Goal: Transaction & Acquisition: Book appointment/travel/reservation

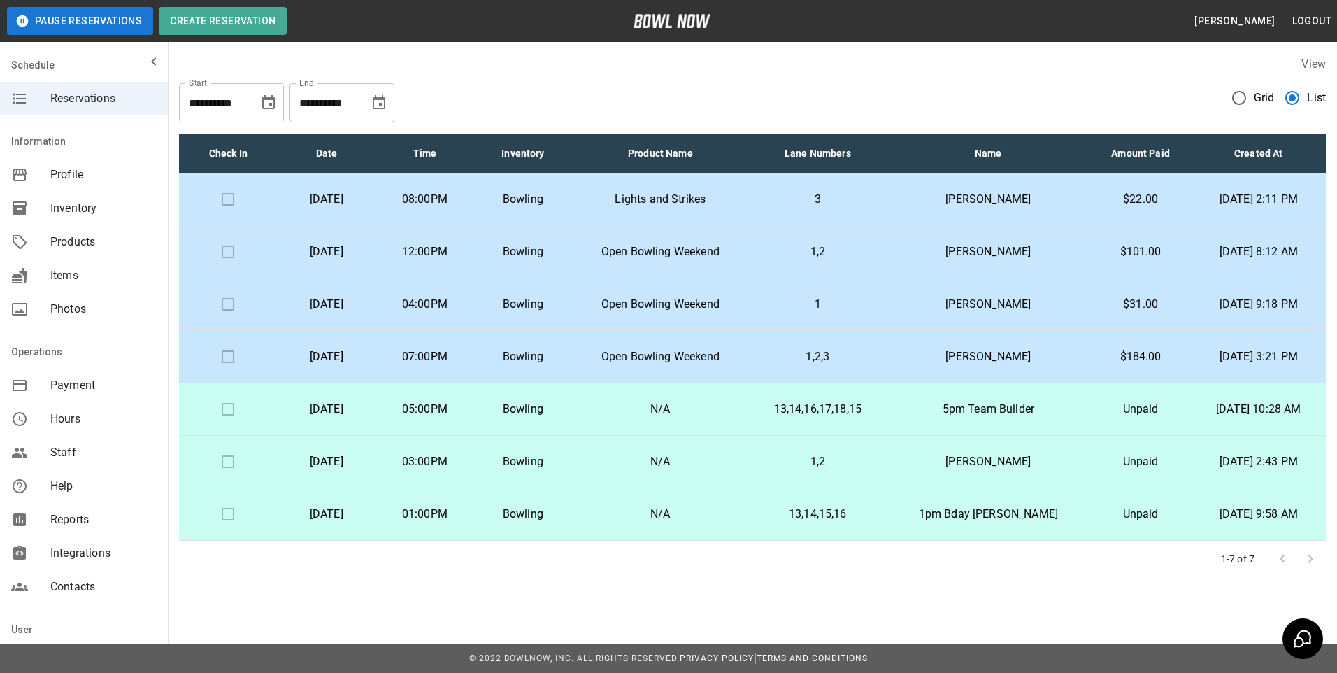
click at [375, 101] on icon "Choose date, selected date is Oct 19, 2025" at bounding box center [379, 102] width 17 height 17
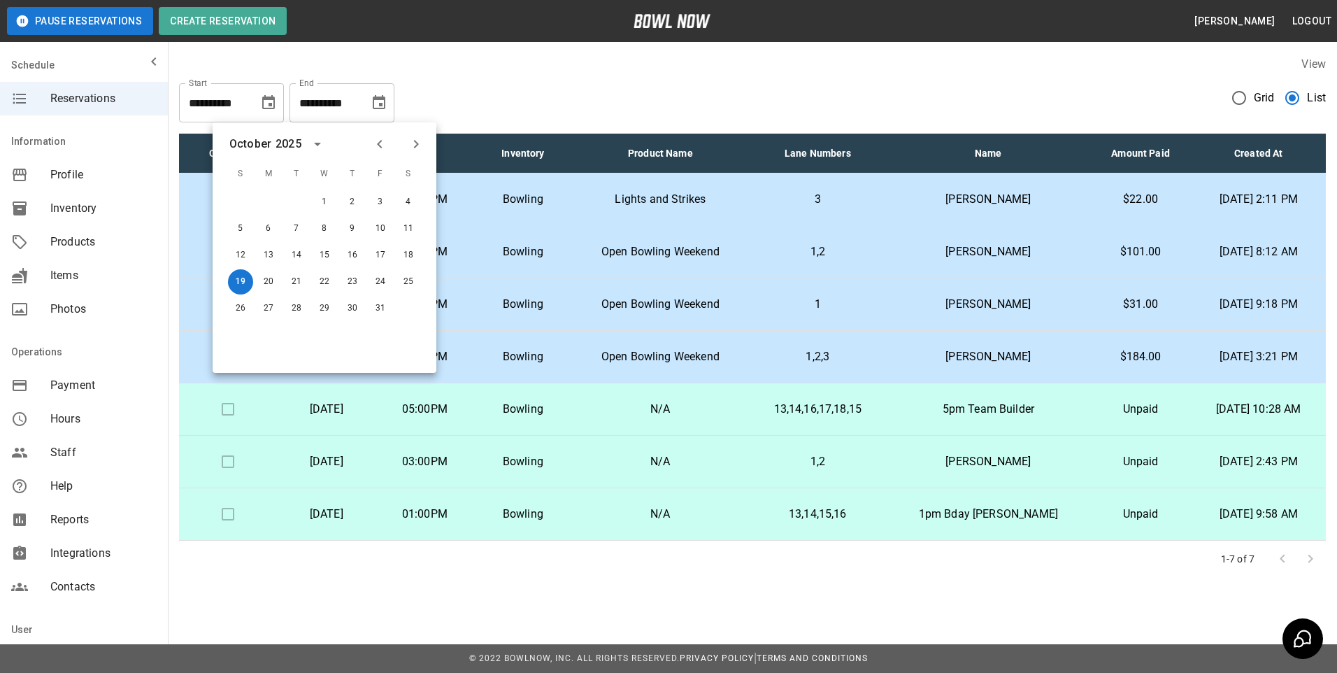
click at [385, 145] on icon "Previous month" at bounding box center [379, 144] width 17 height 17
click at [373, 248] on button "19" at bounding box center [380, 255] width 25 height 25
type input "**********"
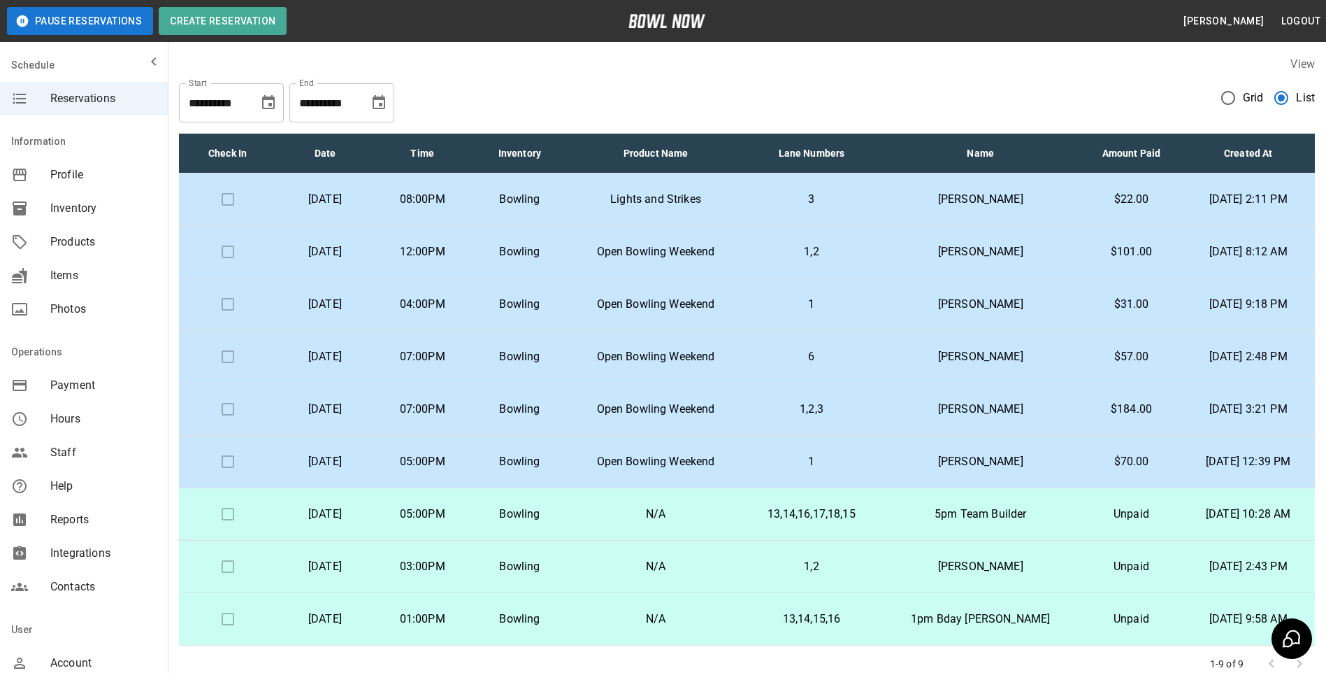
click at [380, 97] on icon "Choose date, selected date is Oct 19, 2025" at bounding box center [379, 102] width 13 height 14
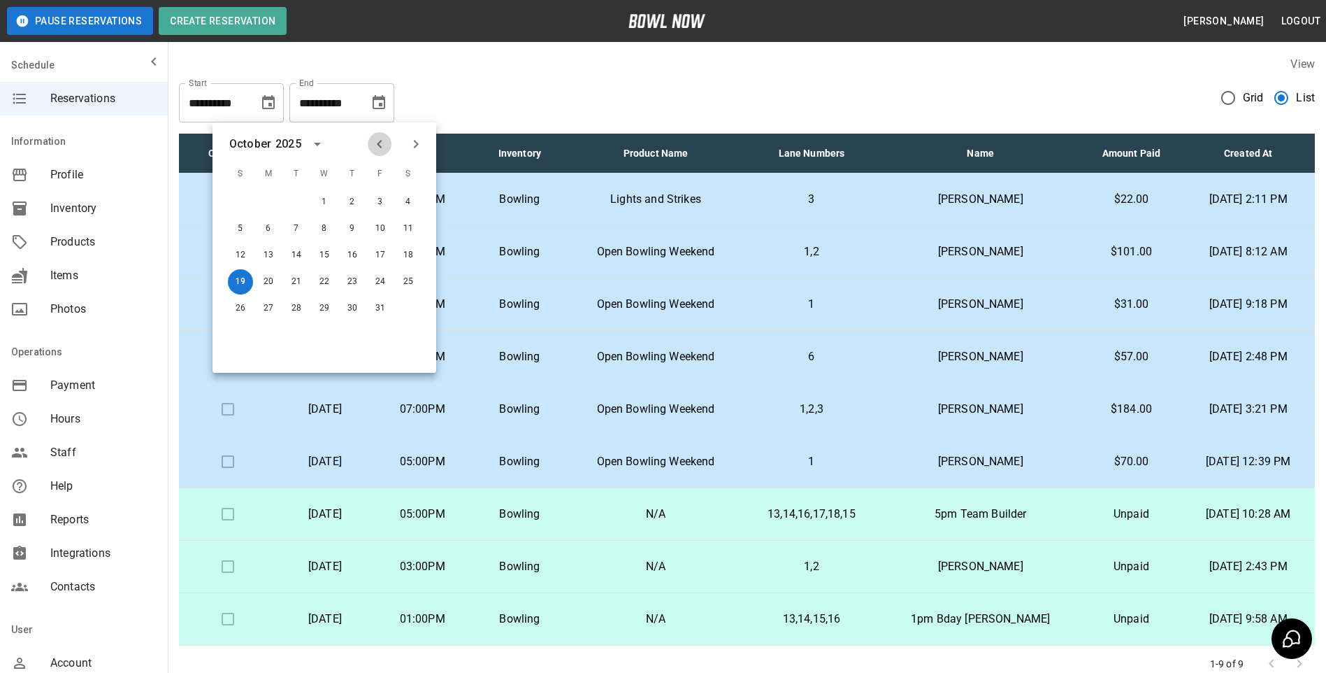
click at [382, 152] on icon "Previous month" at bounding box center [379, 144] width 17 height 17
click at [378, 261] on button "19" at bounding box center [380, 255] width 25 height 25
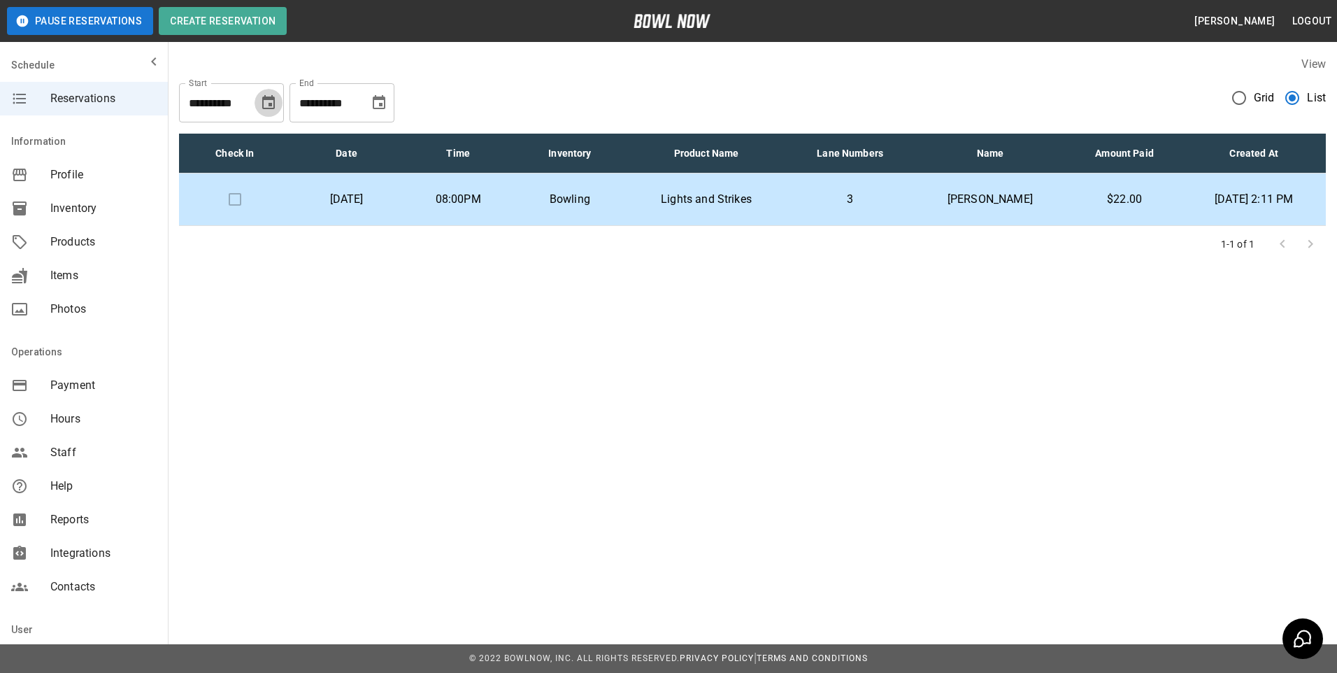
click at [272, 103] on icon "Choose date, selected date is Sep 19, 2025" at bounding box center [268, 102] width 13 height 14
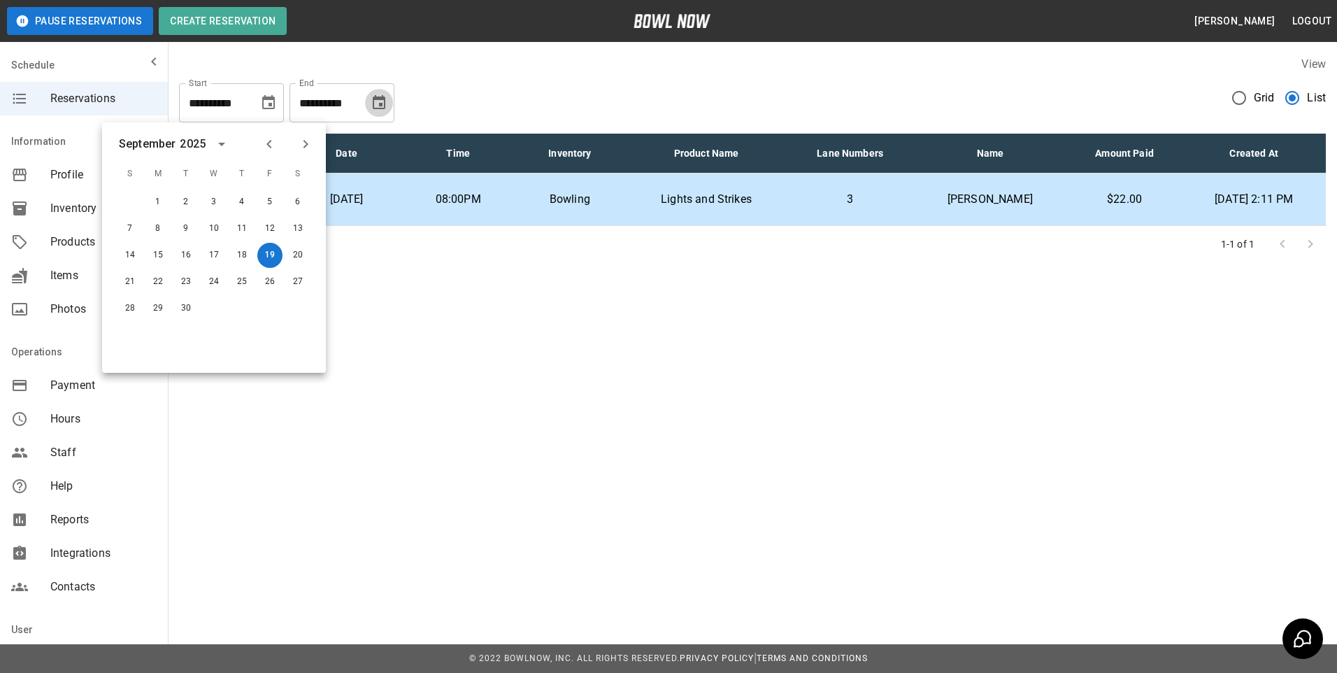
click at [378, 102] on icon "Choose date, selected date is Sep 19, 2025" at bounding box center [379, 102] width 17 height 17
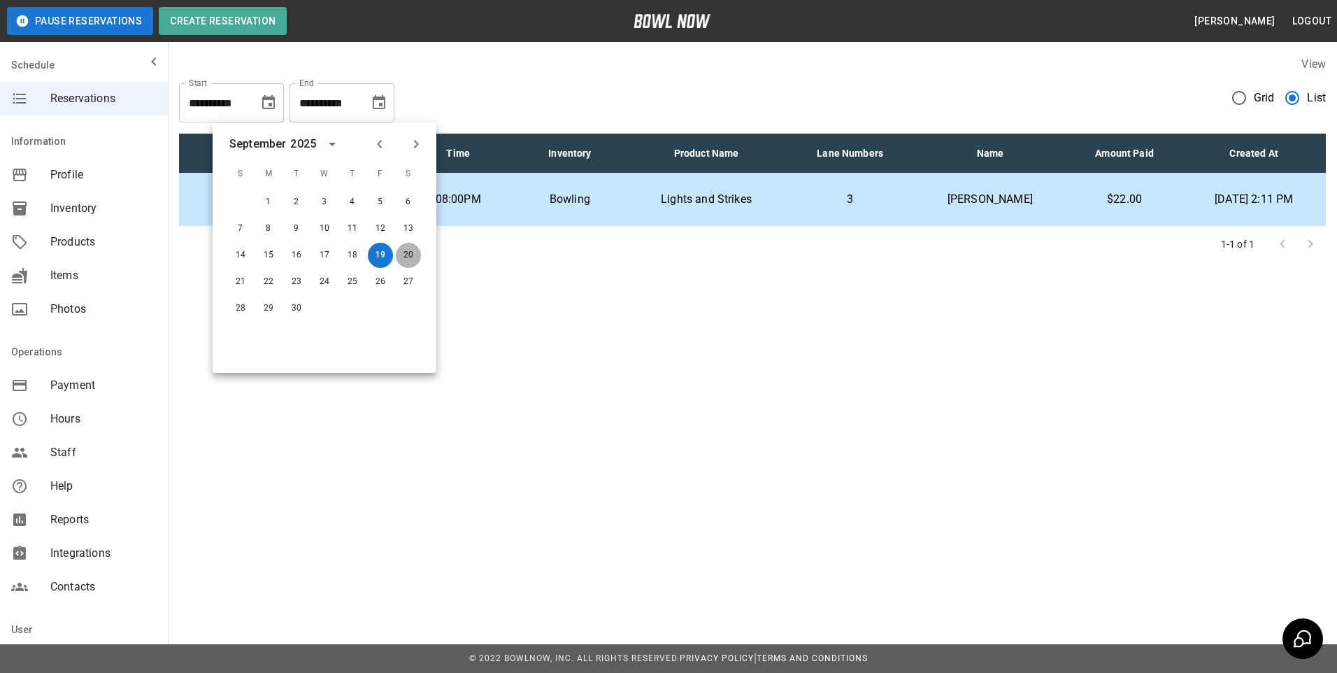
drag, startPoint x: 406, startPoint y: 248, endPoint x: 352, endPoint y: 189, distance: 80.2
click at [404, 248] on button "20" at bounding box center [408, 255] width 25 height 25
type input "**********"
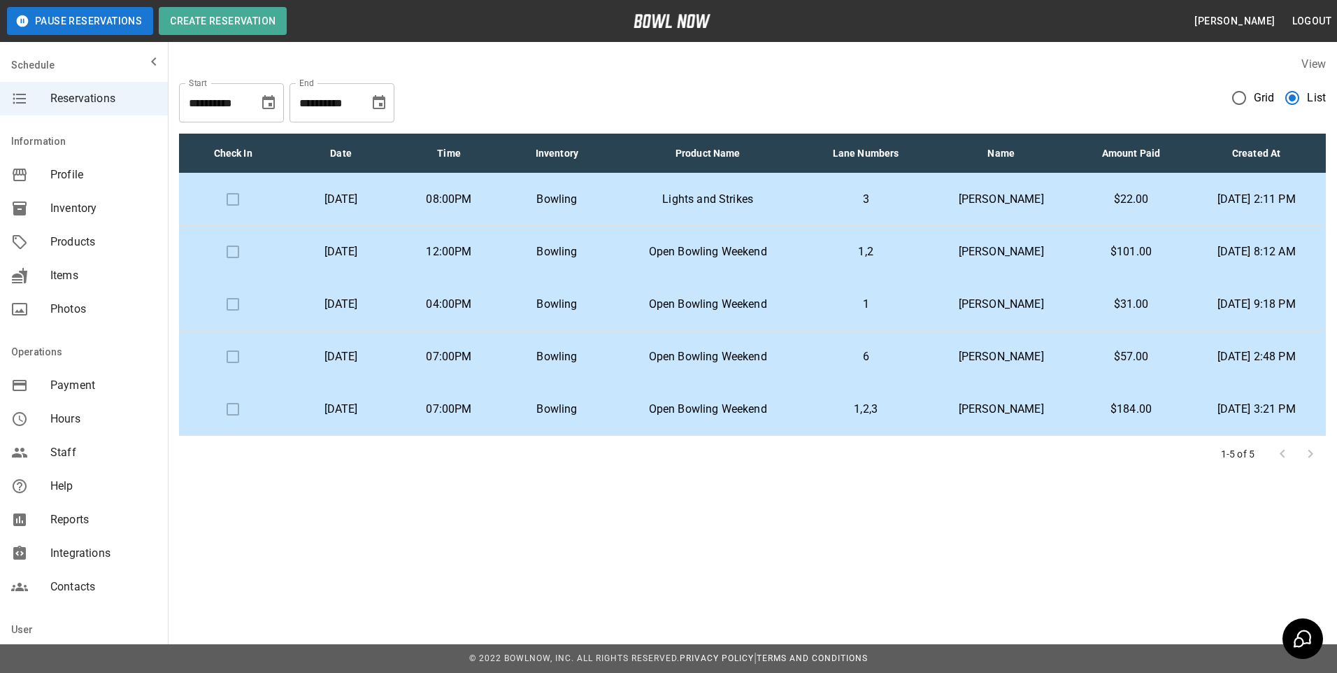
click at [571, 245] on p "Bowling" at bounding box center [556, 251] width 85 height 17
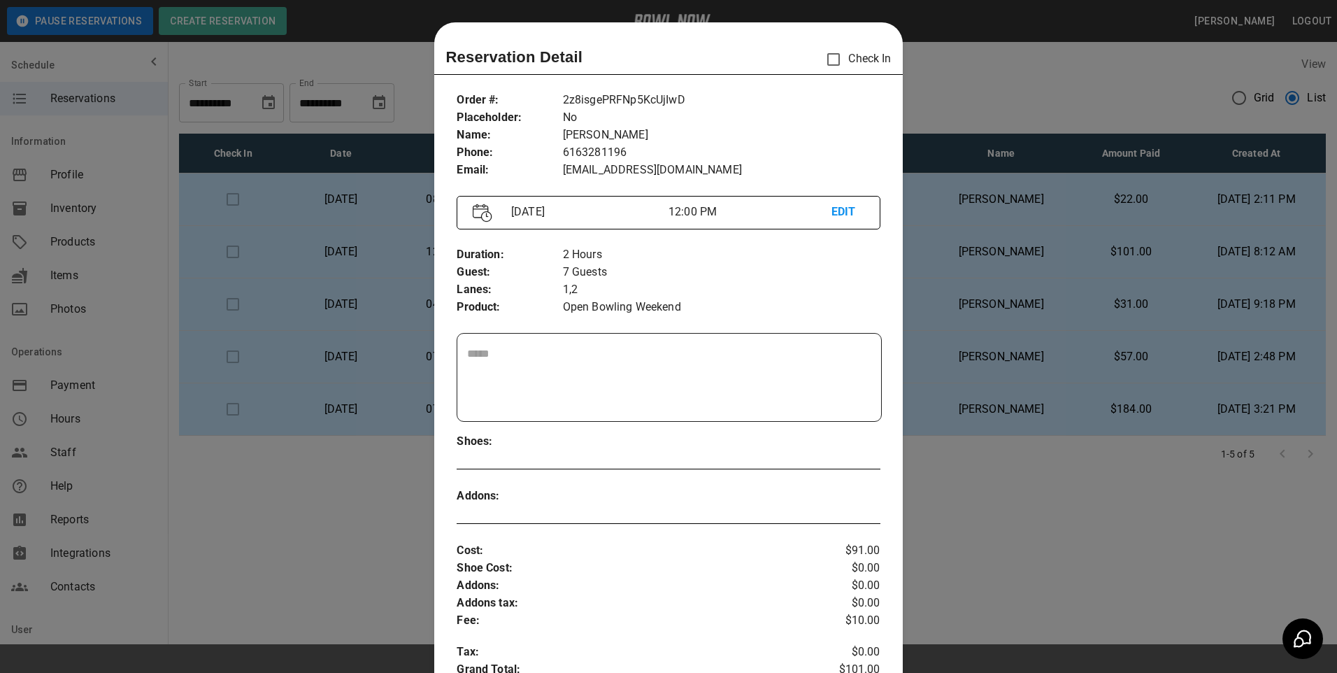
scroll to position [22, 0]
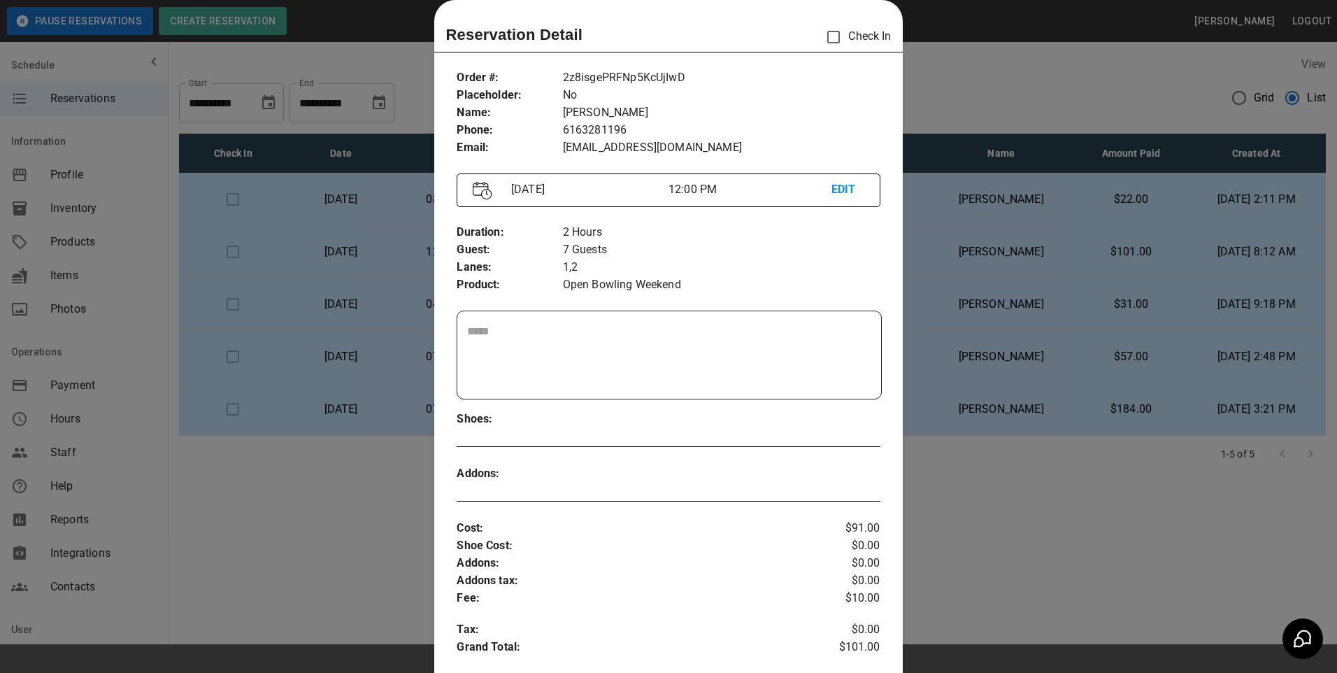
click at [368, 226] on div at bounding box center [668, 336] width 1337 height 673
